Goal: Task Accomplishment & Management: Use online tool/utility

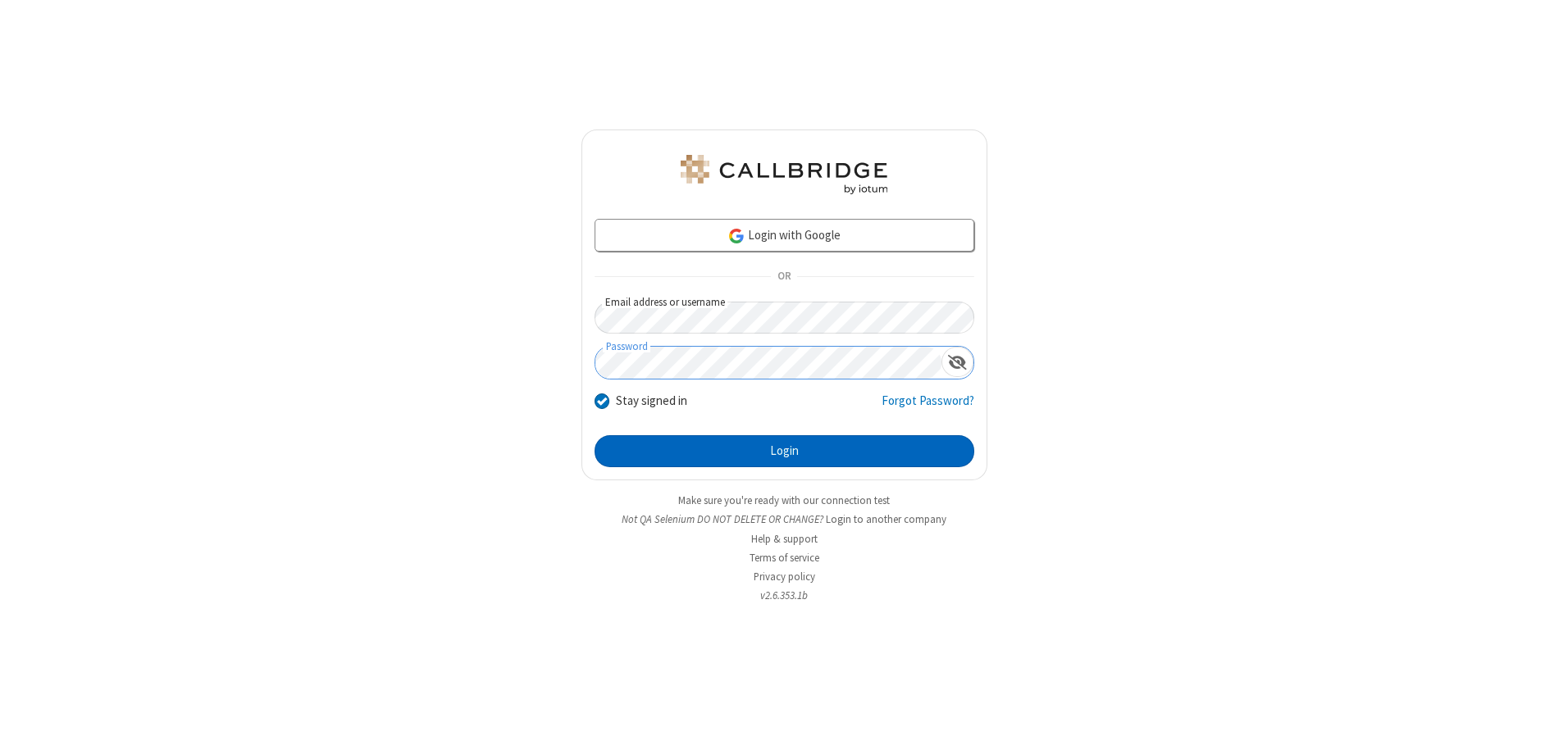
click at [784, 451] on button "Login" at bounding box center [784, 451] width 380 height 32
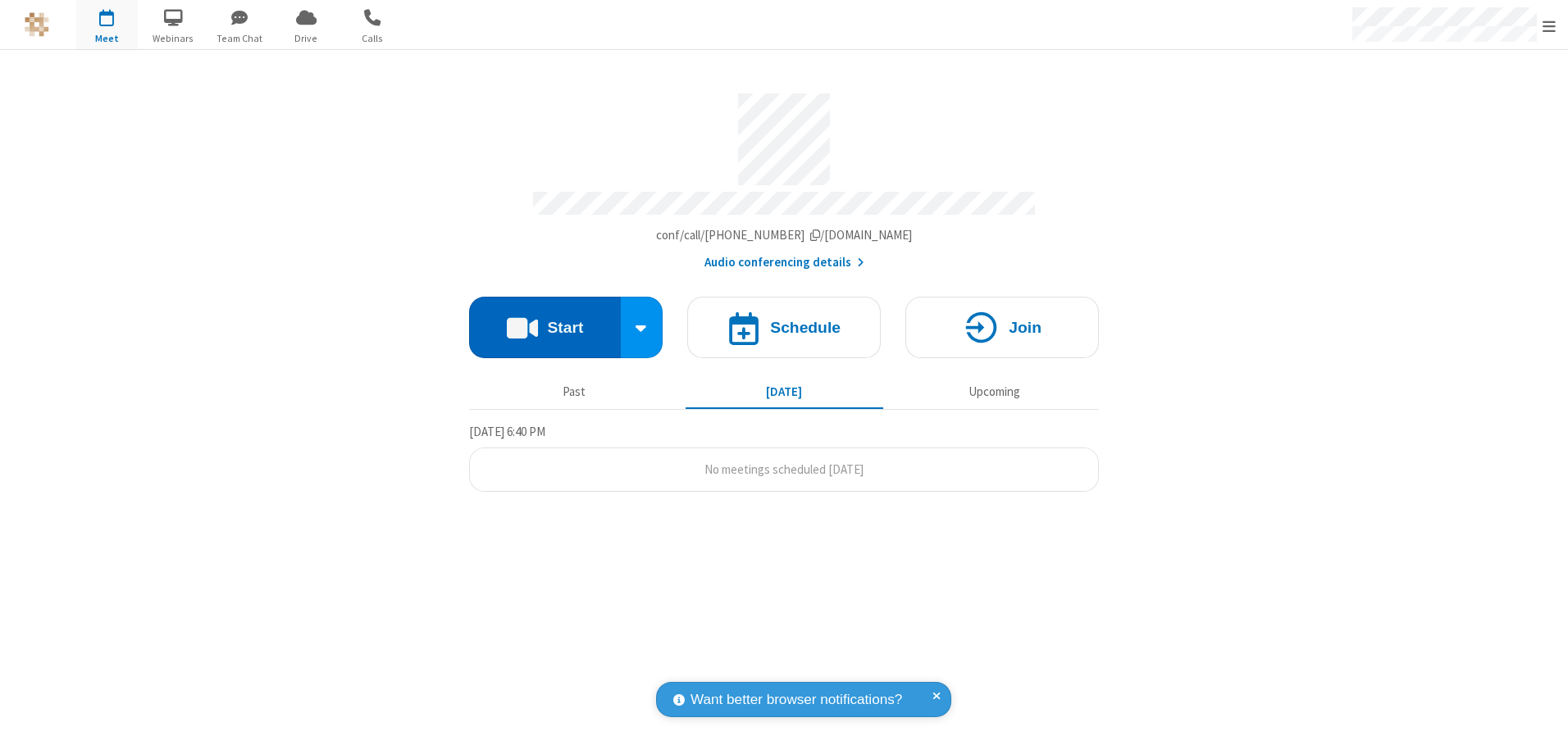
click at [544, 322] on button "Start" at bounding box center [545, 328] width 152 height 62
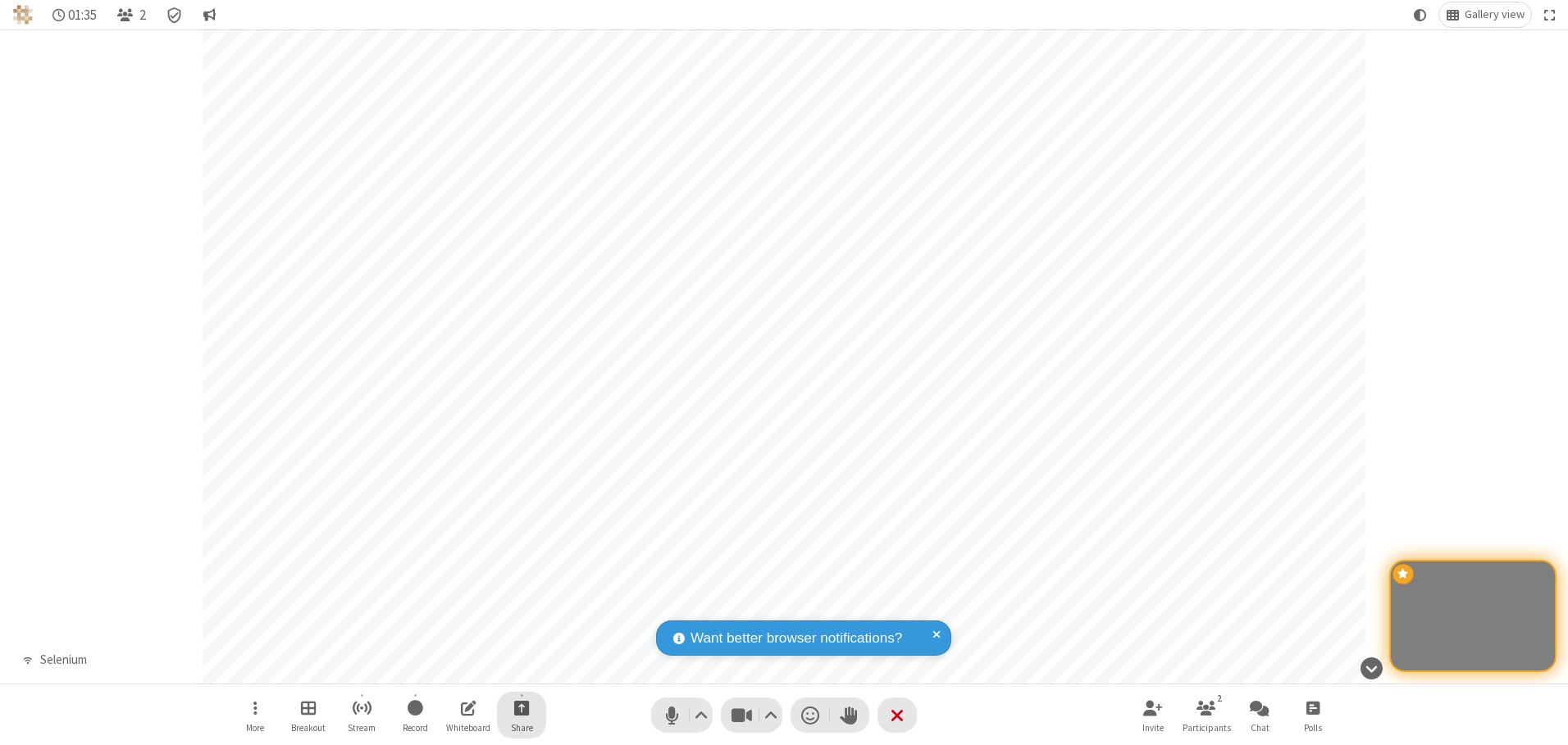
click at [522, 708] on span "Start sharing" at bounding box center [522, 708] width 16 height 21
click at [455, 668] on span "Share my screen" at bounding box center [455, 669] width 19 height 14
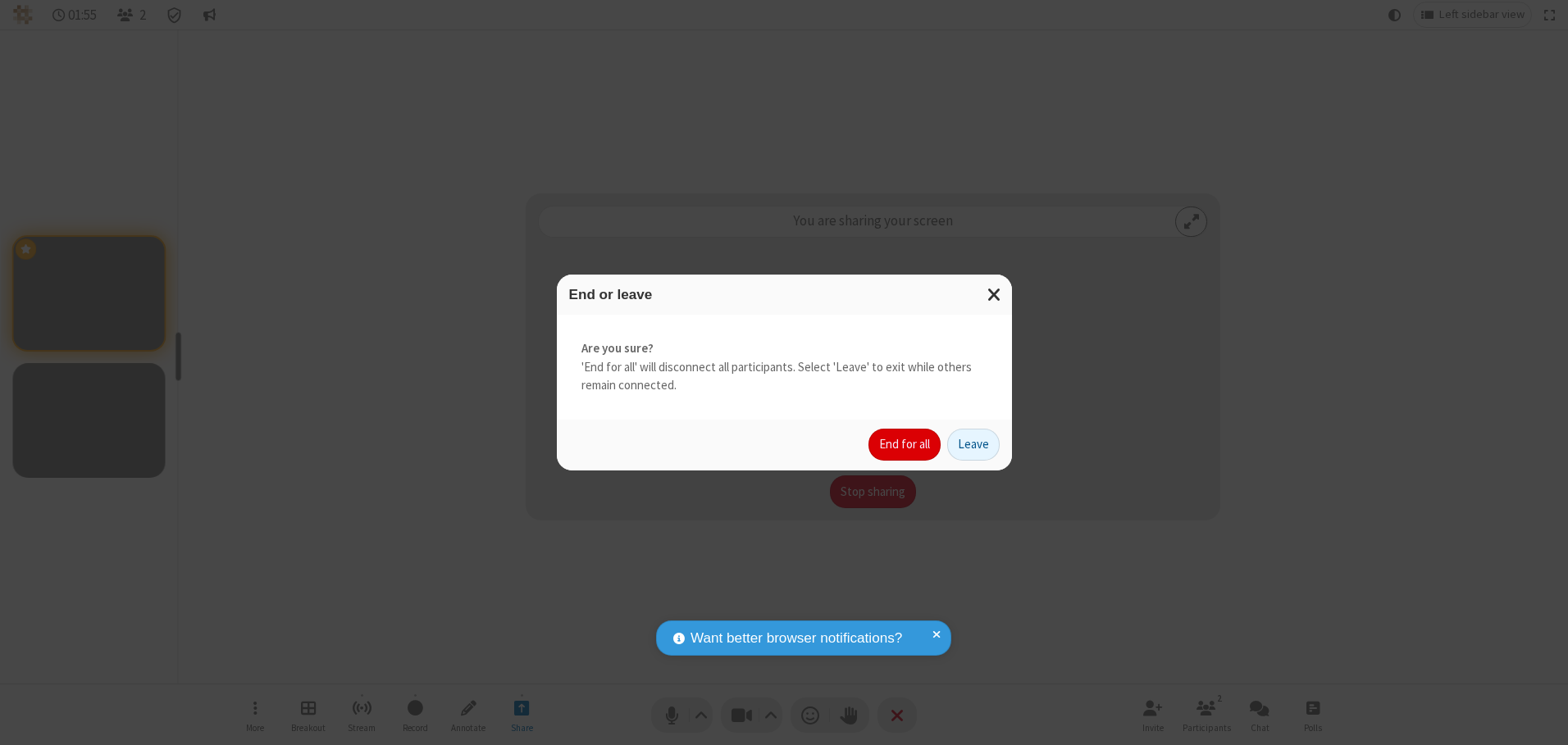
click at [905, 444] on button "End for all" at bounding box center [904, 445] width 73 height 32
